Goal: Navigation & Orientation: Understand site structure

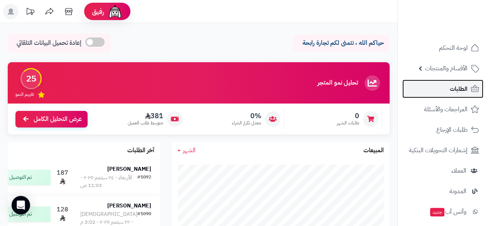
click at [443, 90] on link "الطلبات" at bounding box center [443, 89] width 81 height 19
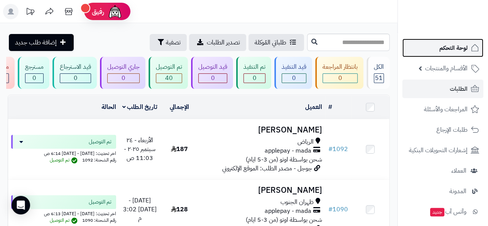
click at [443, 48] on span "لوحة التحكم" at bounding box center [454, 47] width 28 height 11
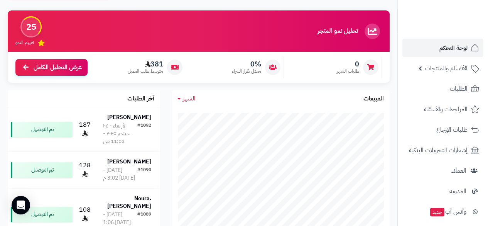
scroll to position [72, 0]
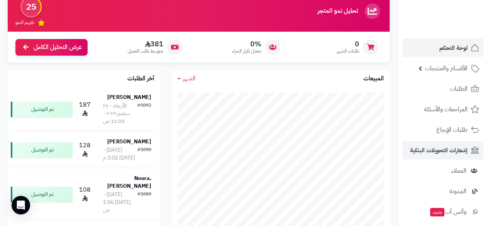
click at [401, 147] on li "إشعارات التحويلات البنكية" at bounding box center [443, 150] width 90 height 19
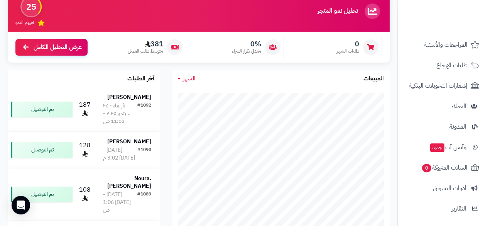
scroll to position [65, 0]
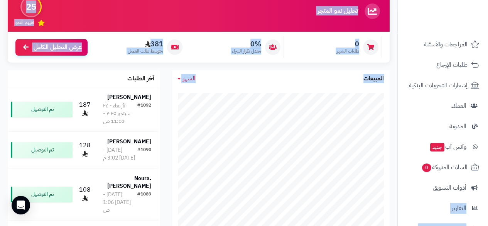
drag, startPoint x: 399, startPoint y: 183, endPoint x: 396, endPoint y: 198, distance: 15.1
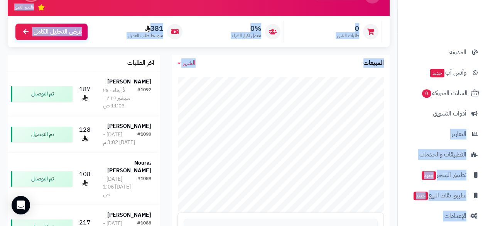
scroll to position [142, 0]
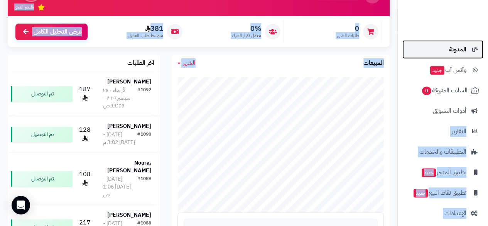
click at [412, 44] on link "المدونة" at bounding box center [443, 49] width 81 height 19
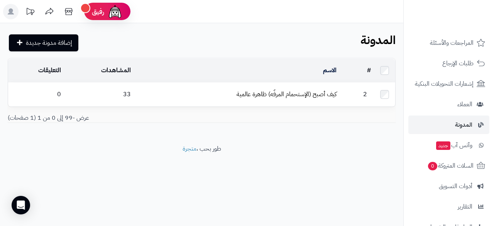
scroll to position [86, 0]
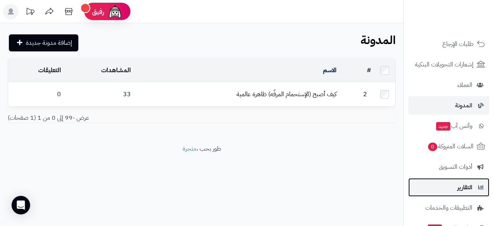
click at [424, 193] on link "التقارير" at bounding box center [448, 187] width 81 height 19
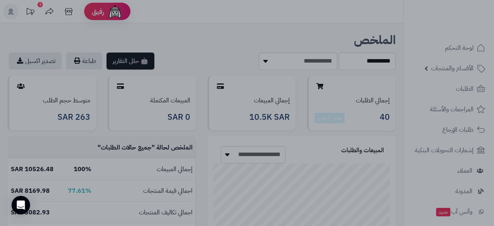
scroll to position [130, 259]
click at [96, 24] on div at bounding box center [247, 113] width 494 height 226
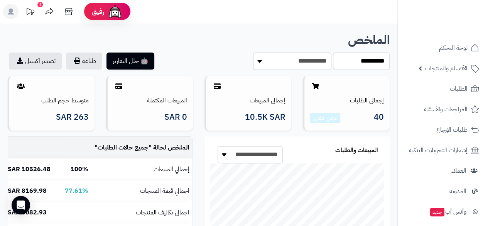
scroll to position [150, 197]
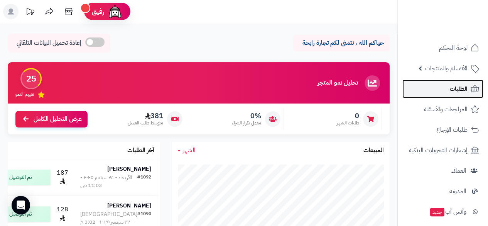
click at [445, 91] on link "الطلبات" at bounding box center [443, 89] width 81 height 19
